Goal: Check status: Check status

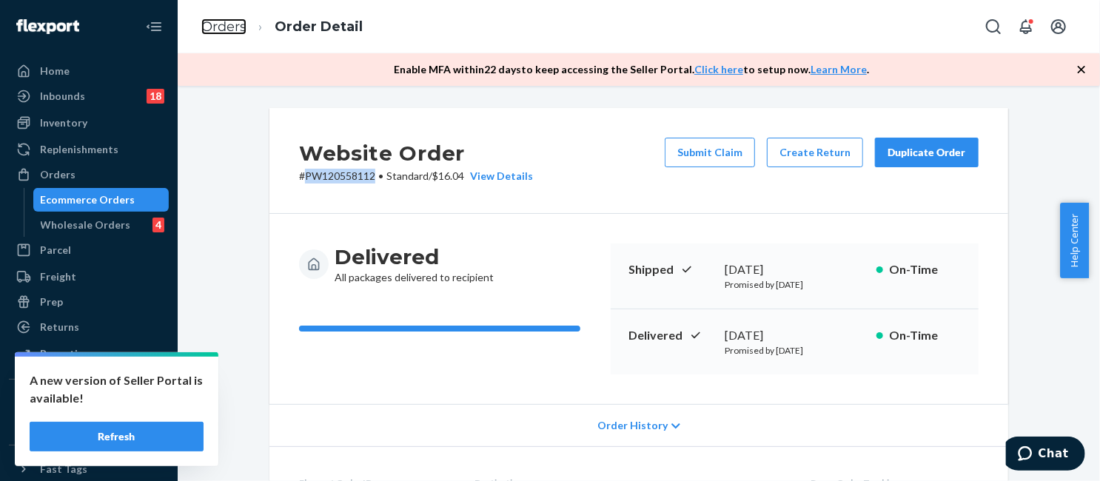
drag, startPoint x: 233, startPoint y: 27, endPoint x: 186, endPoint y: 102, distance: 88.5
click at [233, 27] on link "Orders" at bounding box center [223, 27] width 45 height 16
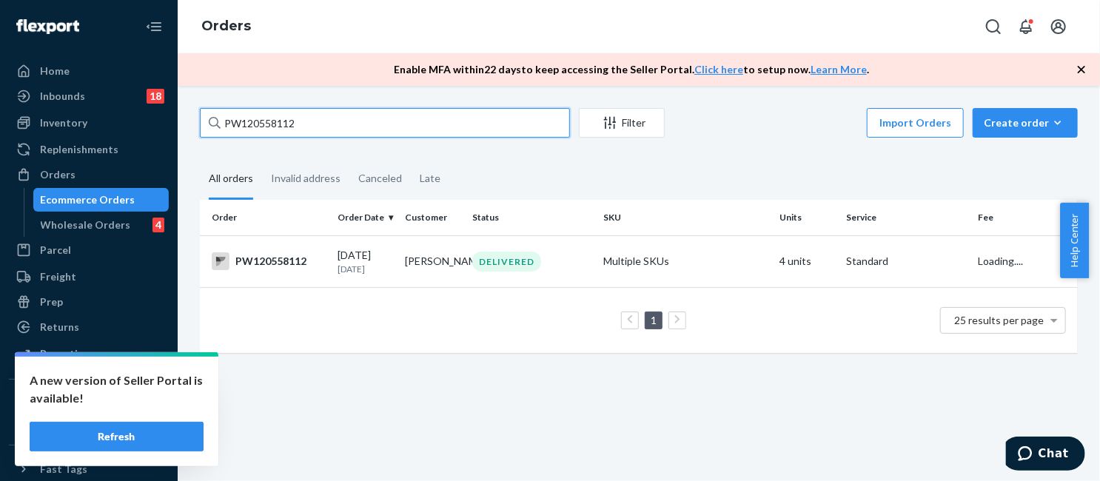
click at [361, 133] on input "PW120558112" at bounding box center [385, 123] width 370 height 30
paste input "601413"
type input "PW120601413"
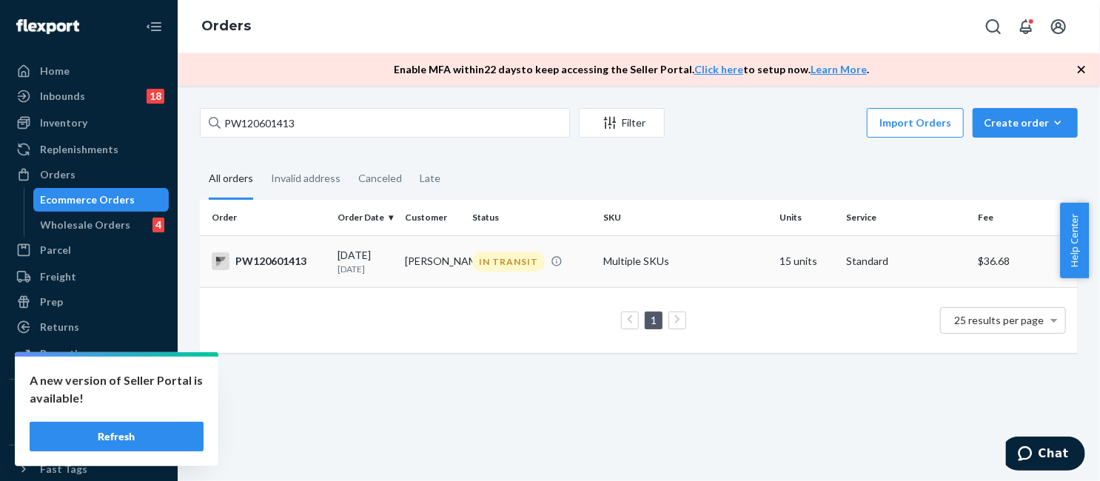
click at [503, 258] on div "IN TRANSIT" at bounding box center [508, 262] width 73 height 20
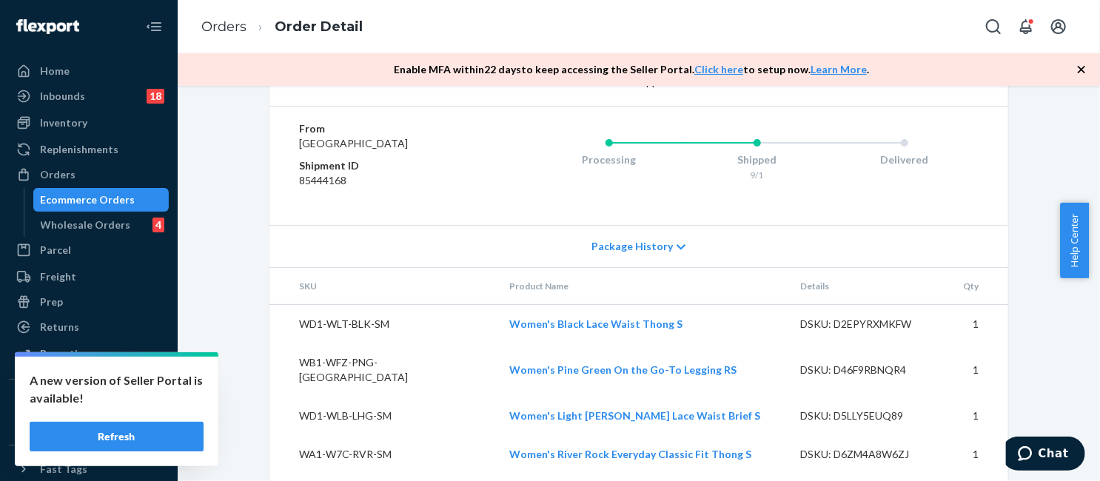
scroll to position [1111, 0]
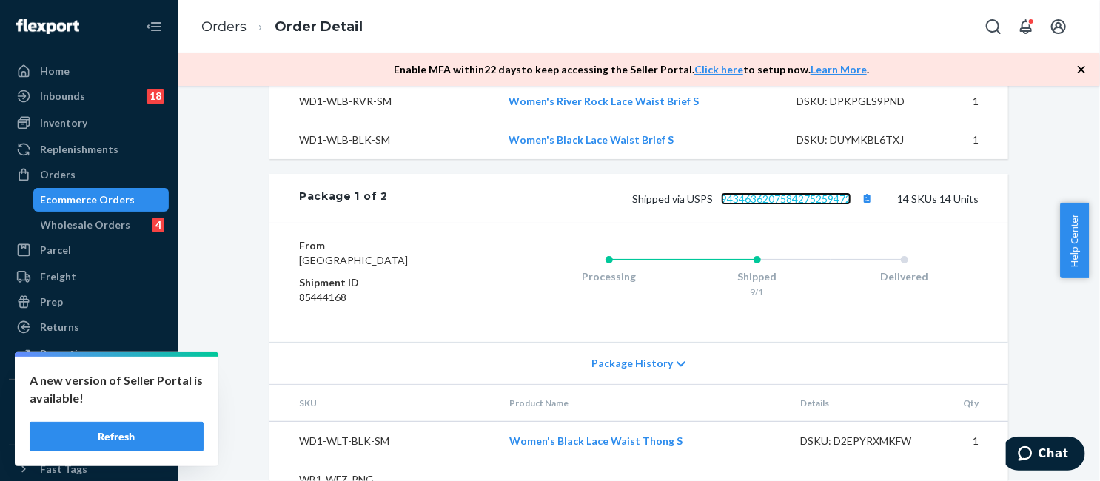
click at [794, 200] on link "9434636207584275259472" at bounding box center [786, 199] width 130 height 13
drag, startPoint x: 224, startPoint y: 21, endPoint x: 265, endPoint y: 98, distance: 87.1
click at [224, 21] on link "Orders" at bounding box center [223, 27] width 45 height 16
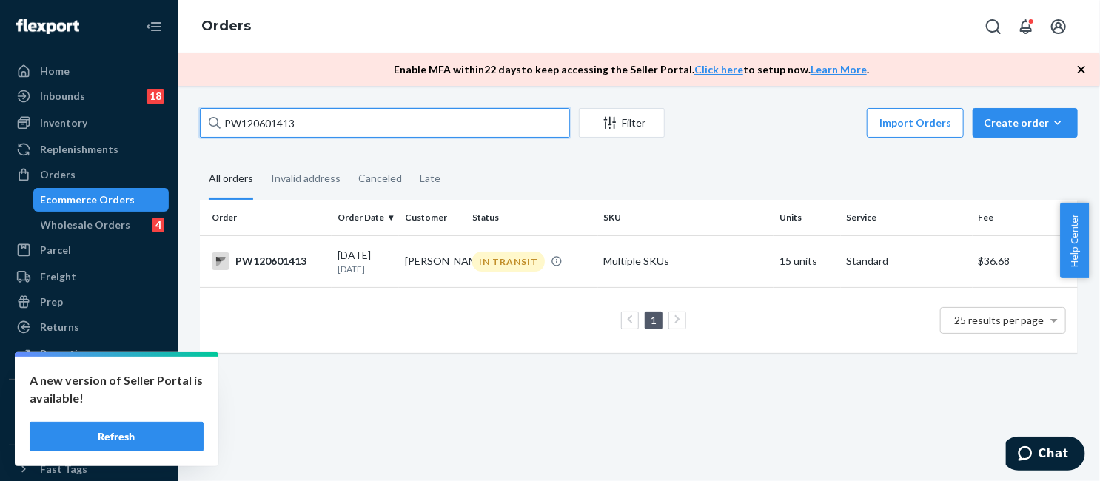
click at [327, 128] on input "PW120601413" at bounding box center [385, 123] width 370 height 30
paste input "566760"
type input "PW120566760"
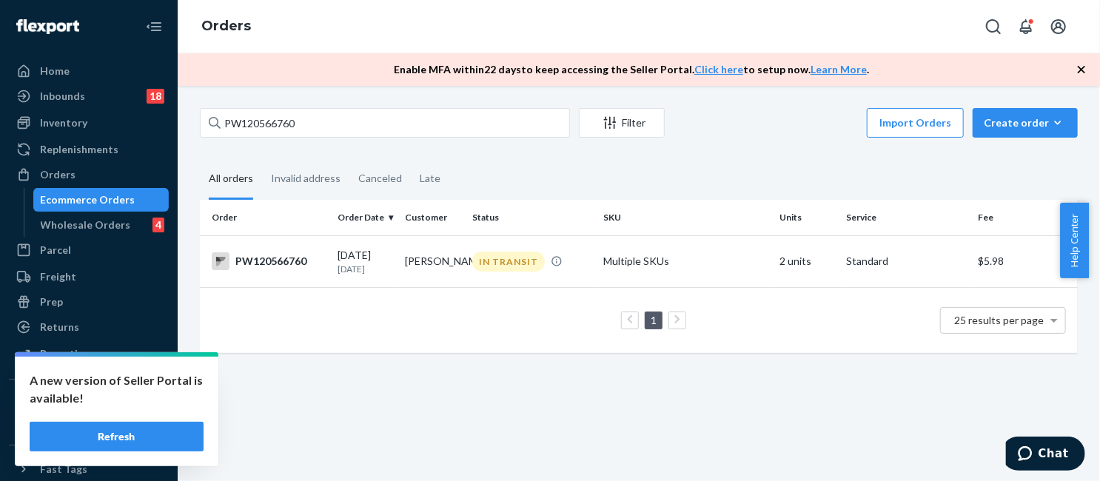
click at [353, 270] on p "[DATE]" at bounding box center [366, 269] width 56 height 13
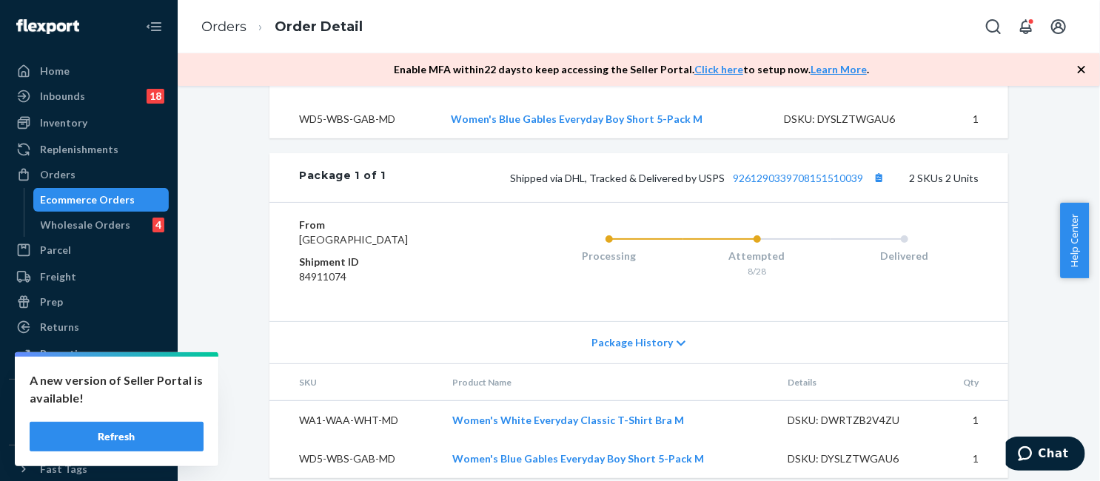
scroll to position [592, 0]
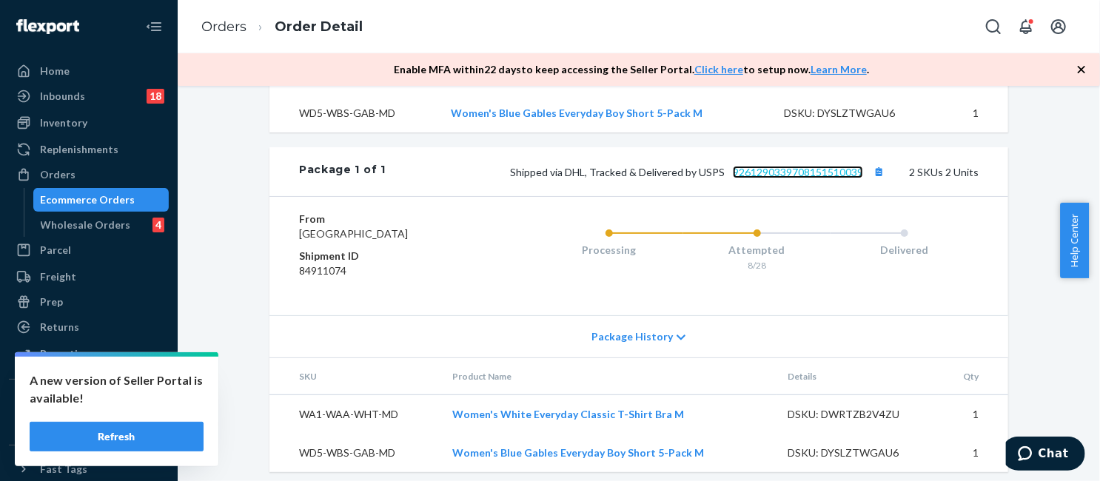
click at [798, 178] on link "9261290339708151510039" at bounding box center [798, 172] width 130 height 13
